Goal: Find specific page/section: Find specific page/section

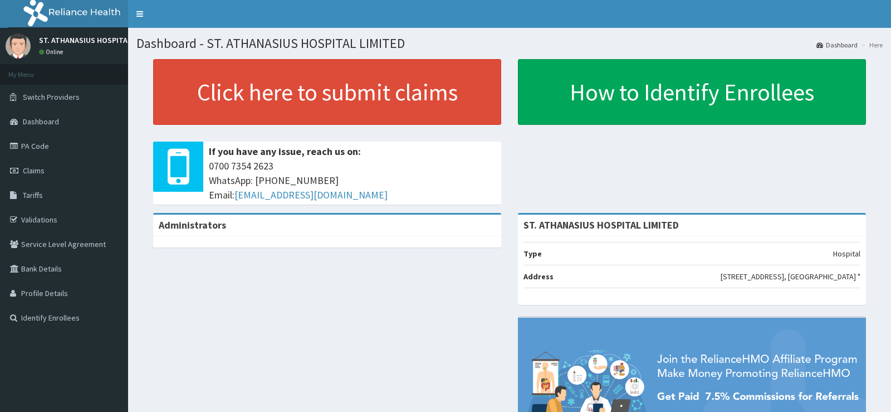
click at [32, 143] on link "PA Code" at bounding box center [64, 146] width 128 height 25
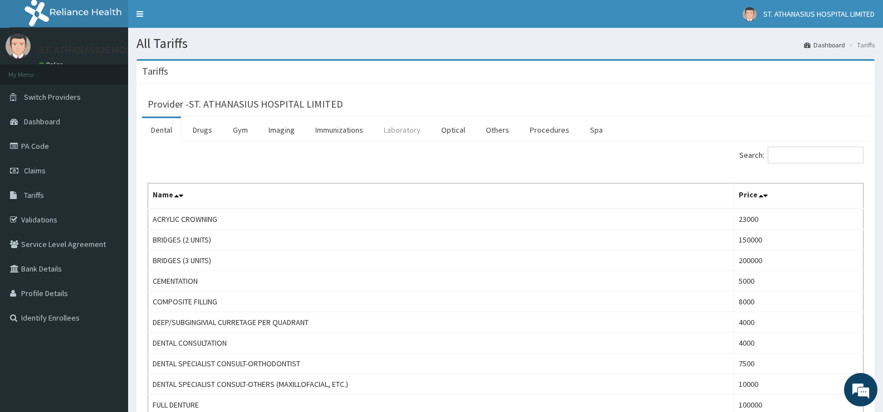
click at [394, 128] on link "Laboratory" at bounding box center [402, 129] width 55 height 23
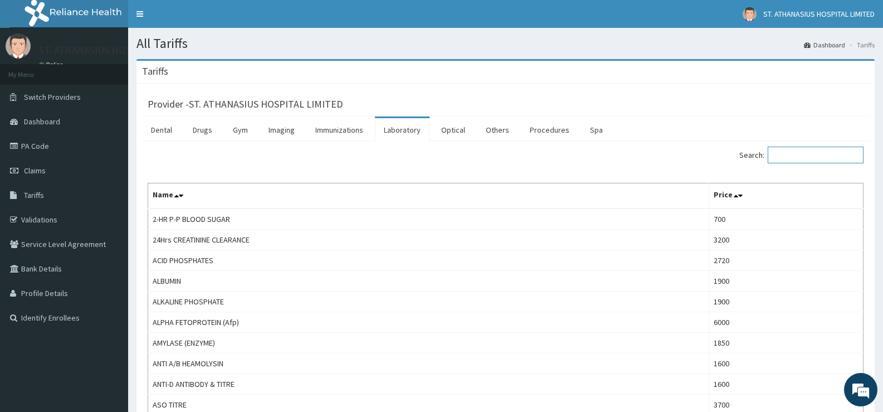
click at [809, 148] on input "Search:" at bounding box center [816, 155] width 96 height 17
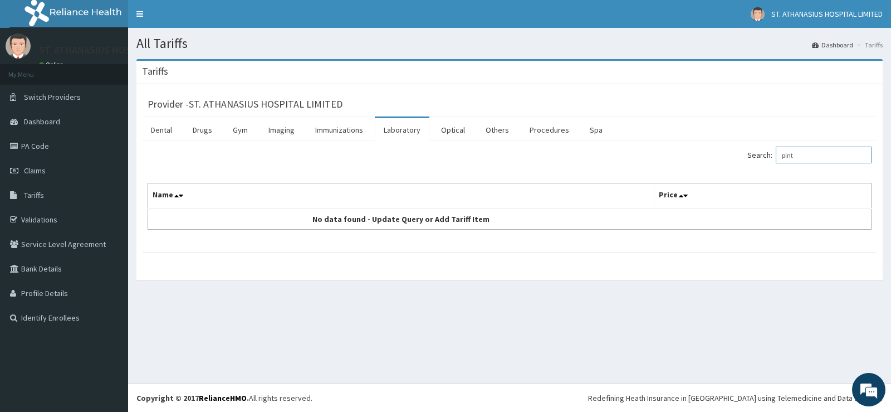
type input "pint"
click at [391, 131] on link "Laboratory" at bounding box center [402, 129] width 55 height 23
click at [548, 130] on link "Procedures" at bounding box center [549, 129] width 57 height 23
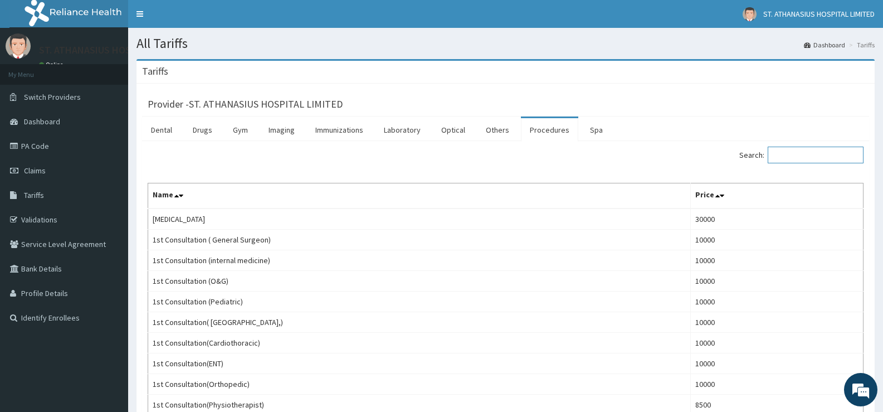
click at [808, 148] on input "Search:" at bounding box center [816, 155] width 96 height 17
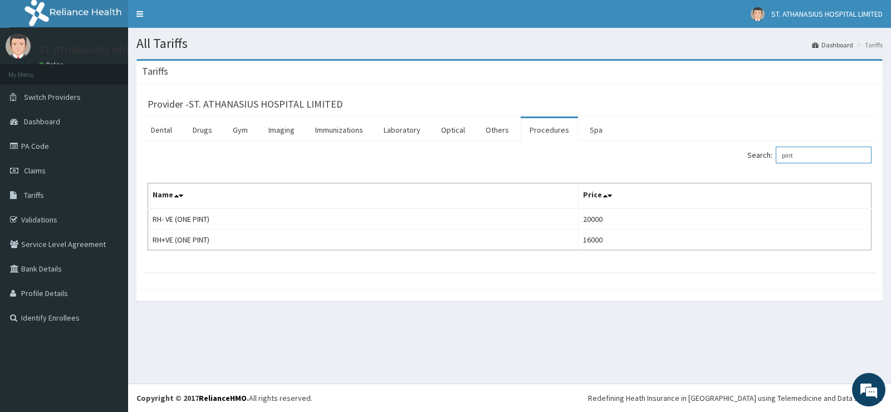
type input "pint"
